Goal: Task Accomplishment & Management: Complete application form

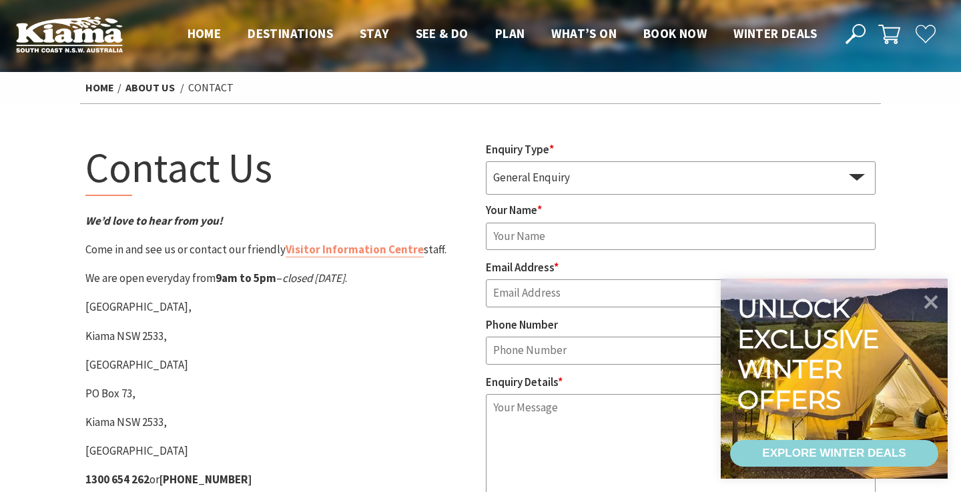
click at [545, 177] on select "General Enquiry Accommodation Visitor Guide" at bounding box center [681, 176] width 390 height 31
click at [486, 161] on select "General Enquiry Accommodation Visitor Guide" at bounding box center [681, 176] width 390 height 31
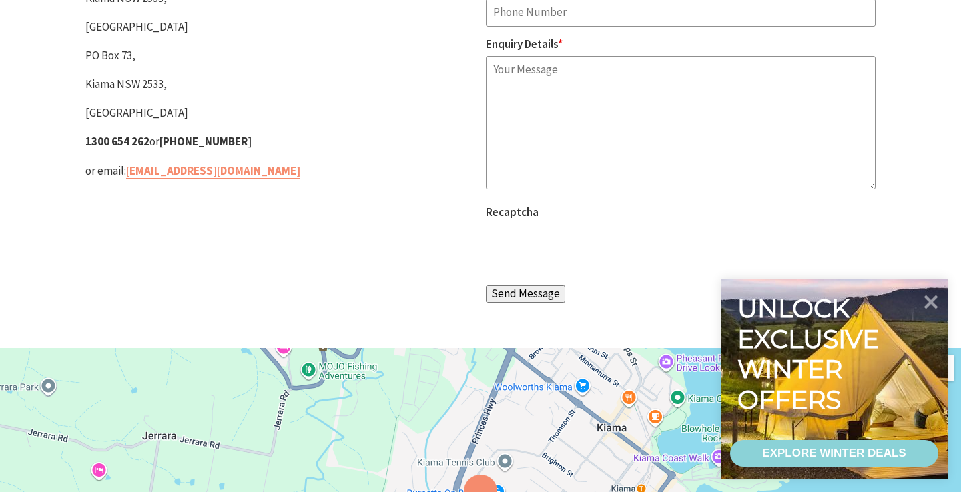
scroll to position [380, 0]
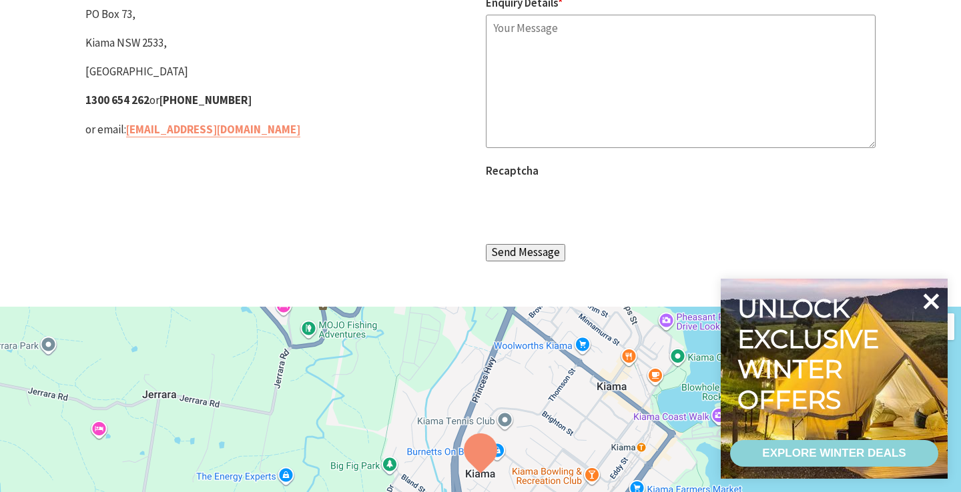
click at [928, 301] on icon at bounding box center [931, 302] width 16 height 16
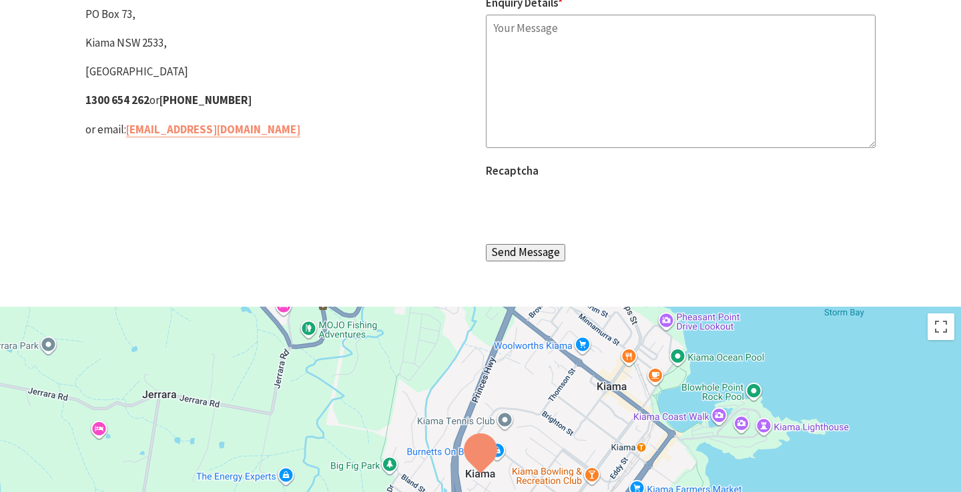
scroll to position [804, 0]
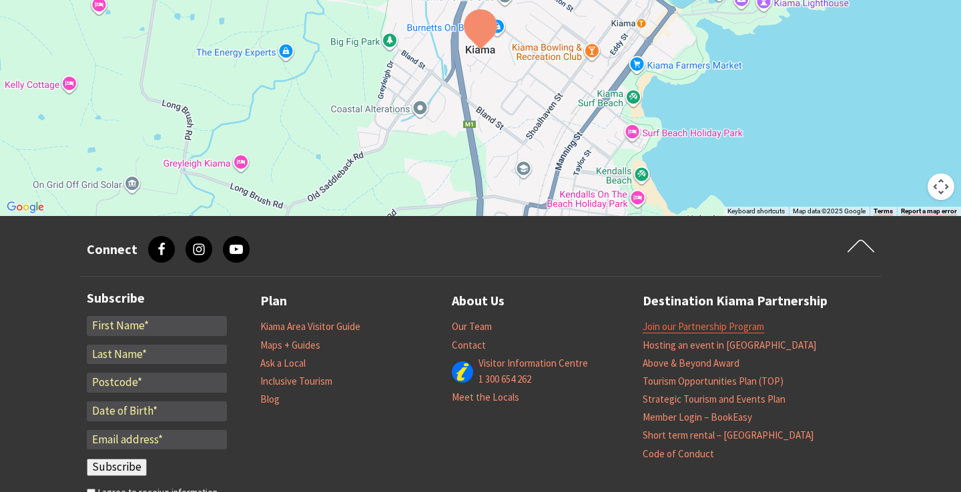
click at [704, 329] on link "Join our Partnership Program" at bounding box center [702, 326] width 121 height 13
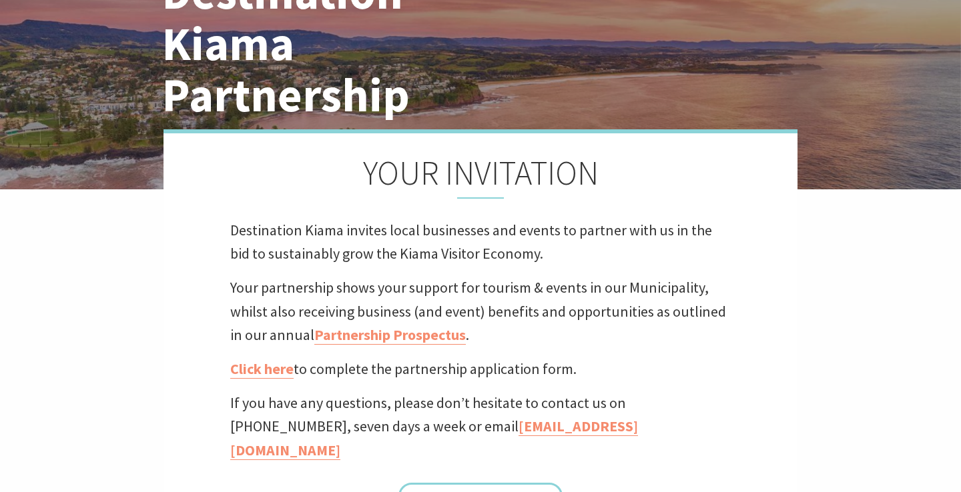
scroll to position [153, 0]
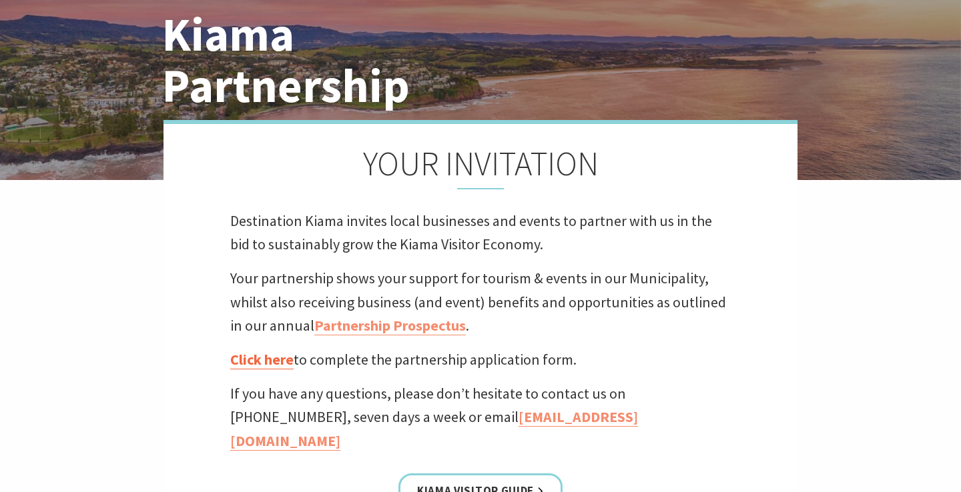
click at [254, 358] on link "Click here" at bounding box center [261, 359] width 63 height 19
